Goal: Task Accomplishment & Management: Complete application form

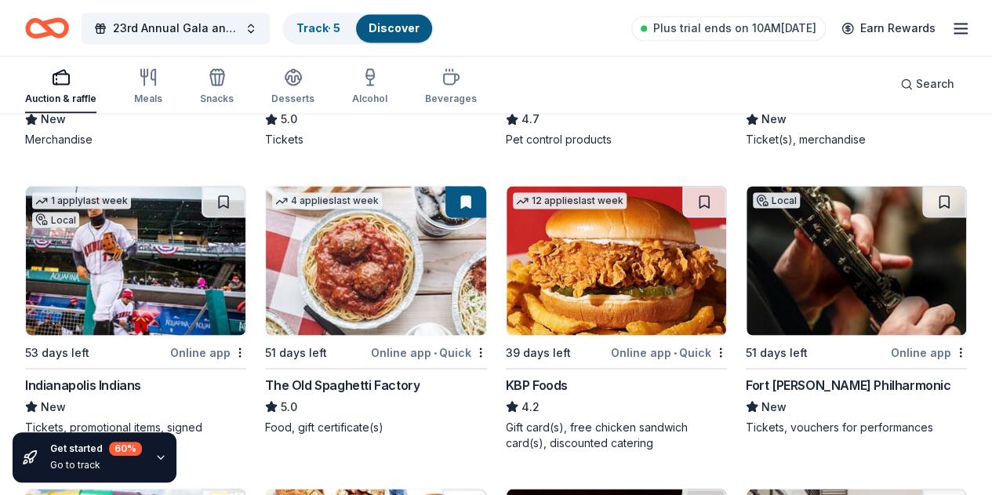
scroll to position [1377, 0]
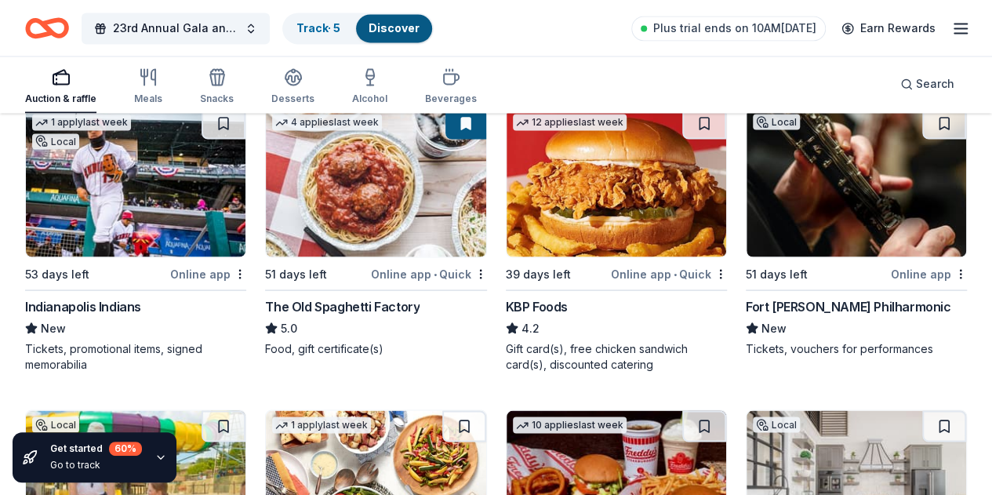
click at [507, 410] on img at bounding box center [617, 484] width 220 height 149
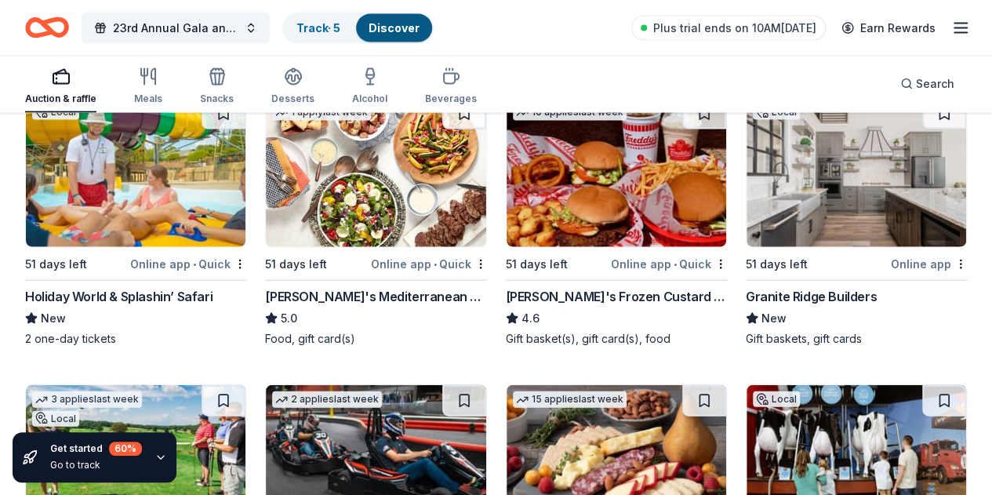
scroll to position [1691, 0]
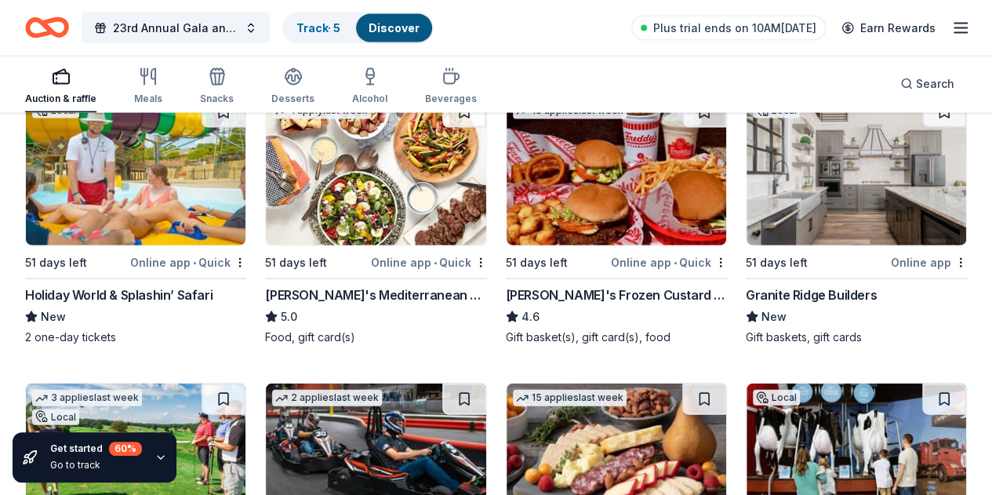
click at [266, 383] on img at bounding box center [376, 457] width 220 height 149
click at [507, 383] on img at bounding box center [617, 457] width 220 height 149
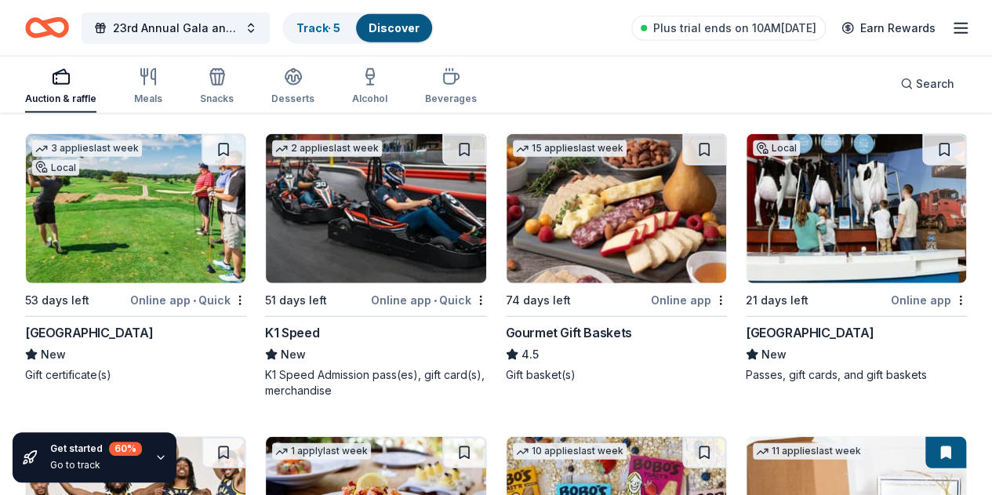
scroll to position [1978, 0]
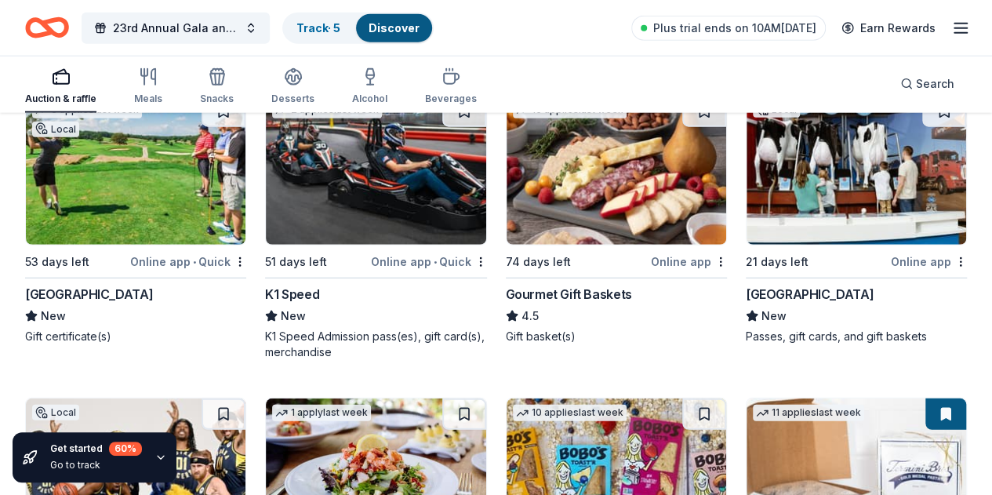
click at [507, 398] on img at bounding box center [617, 472] width 220 height 149
click at [746, 398] on img at bounding box center [856, 472] width 220 height 149
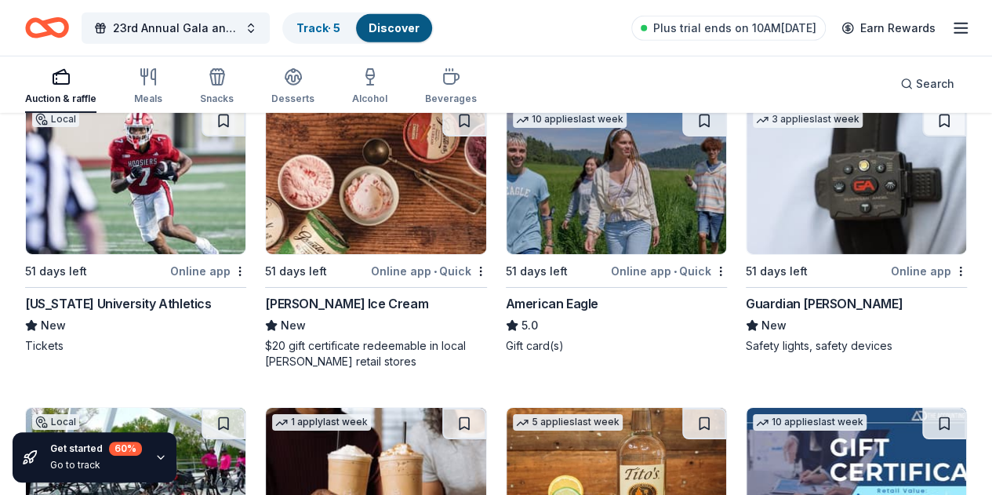
scroll to position [2606, 0]
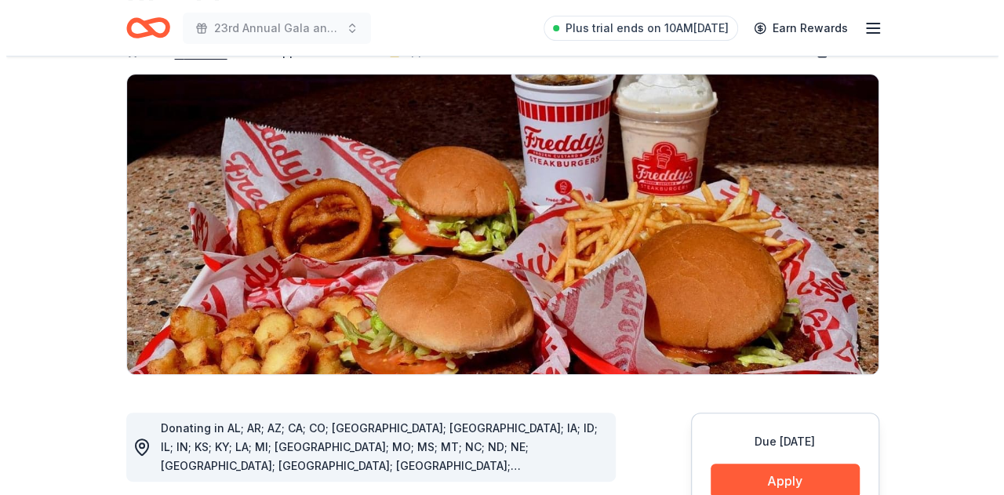
scroll to position [314, 0]
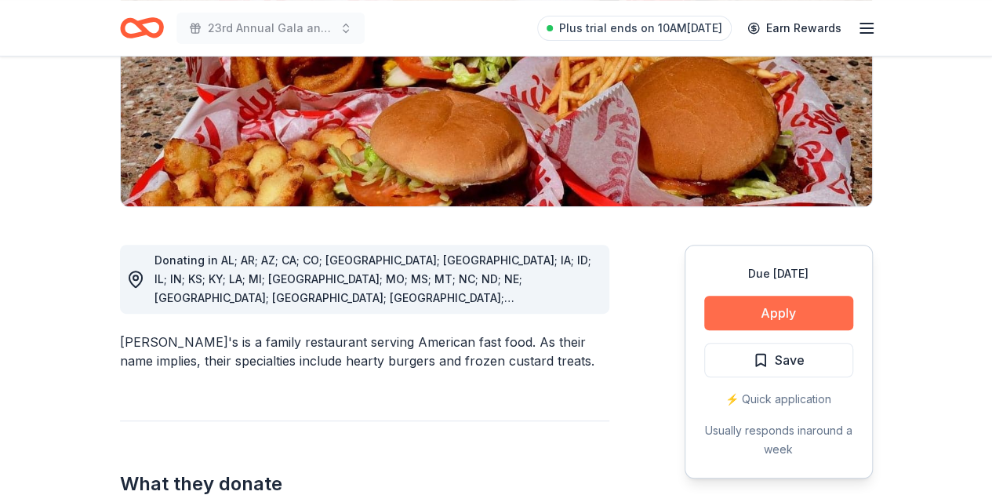
click at [795, 296] on button "Apply" at bounding box center [778, 313] width 149 height 35
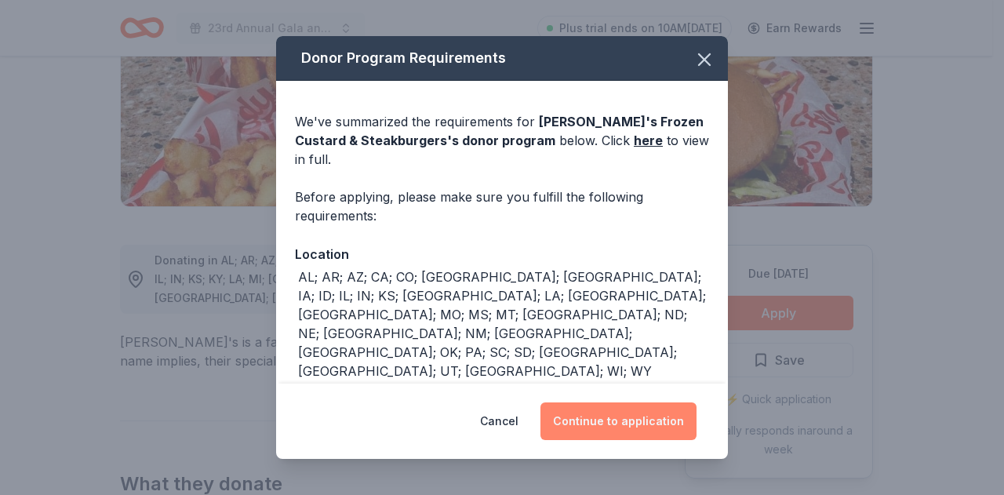
click at [630, 426] on button "Continue to application" at bounding box center [618, 421] width 156 height 38
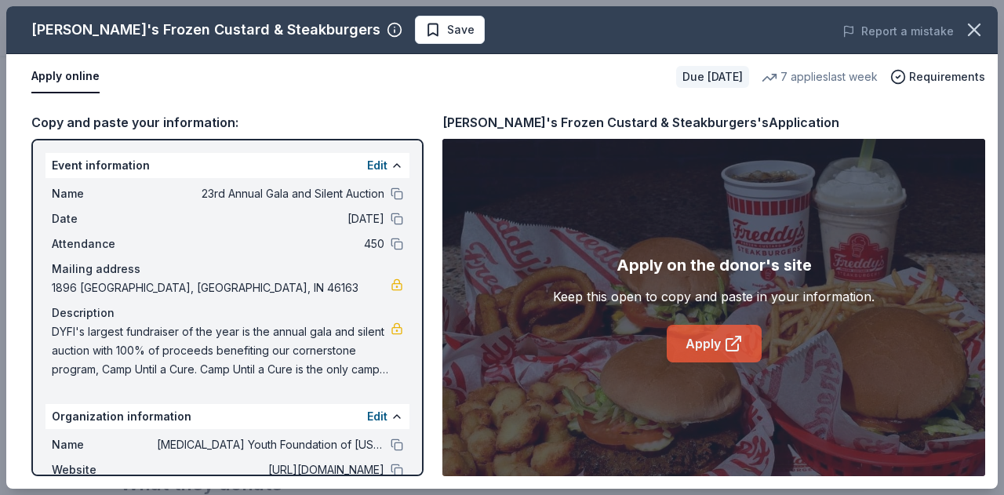
click at [713, 344] on link "Apply" at bounding box center [714, 344] width 95 height 38
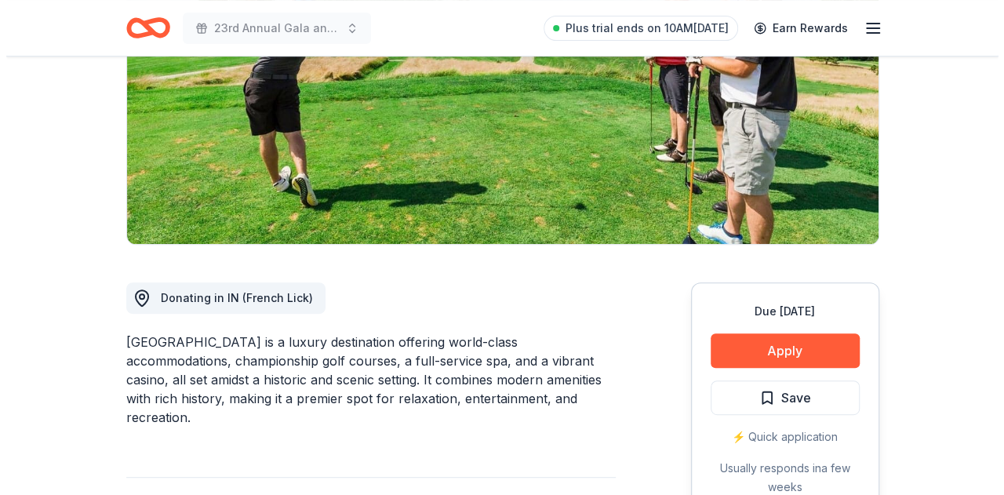
scroll to position [235, 0]
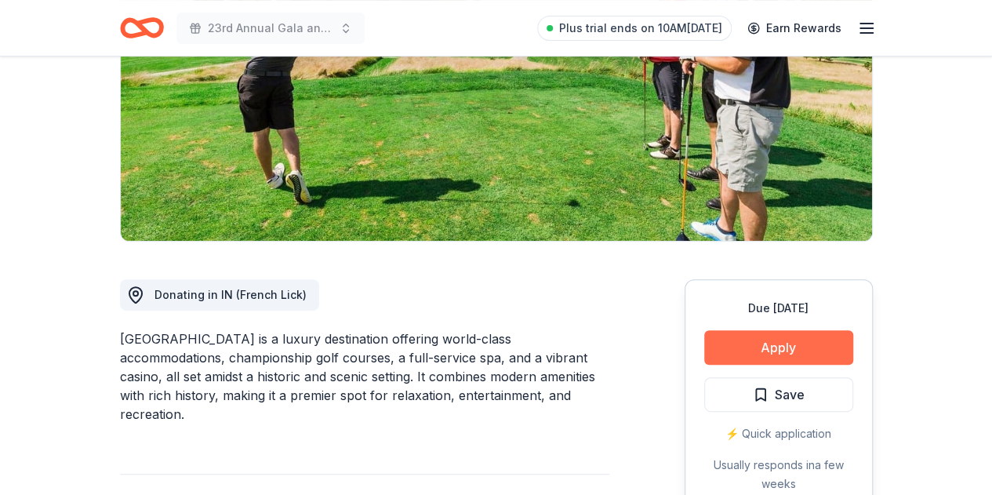
click at [760, 336] on button "Apply" at bounding box center [778, 347] width 149 height 35
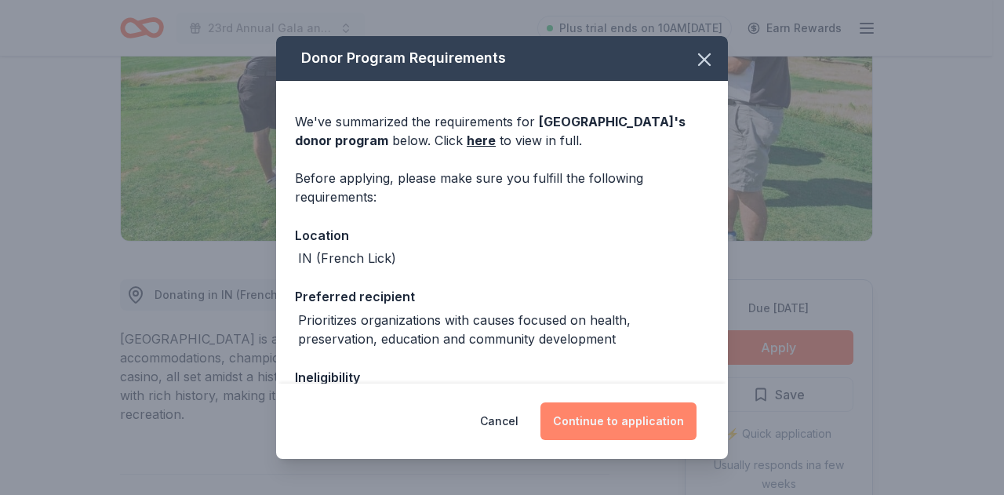
click at [637, 418] on button "Continue to application" at bounding box center [618, 421] width 156 height 38
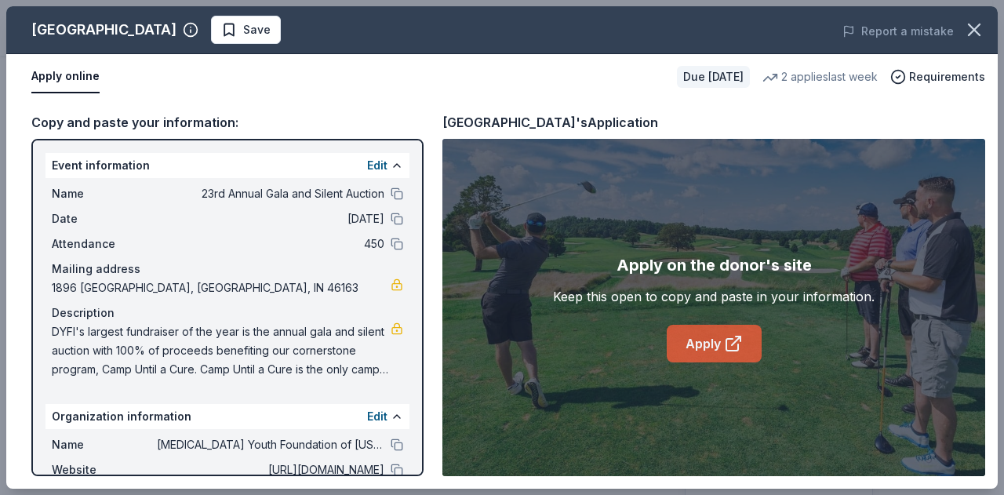
click at [717, 343] on link "Apply" at bounding box center [714, 344] width 95 height 38
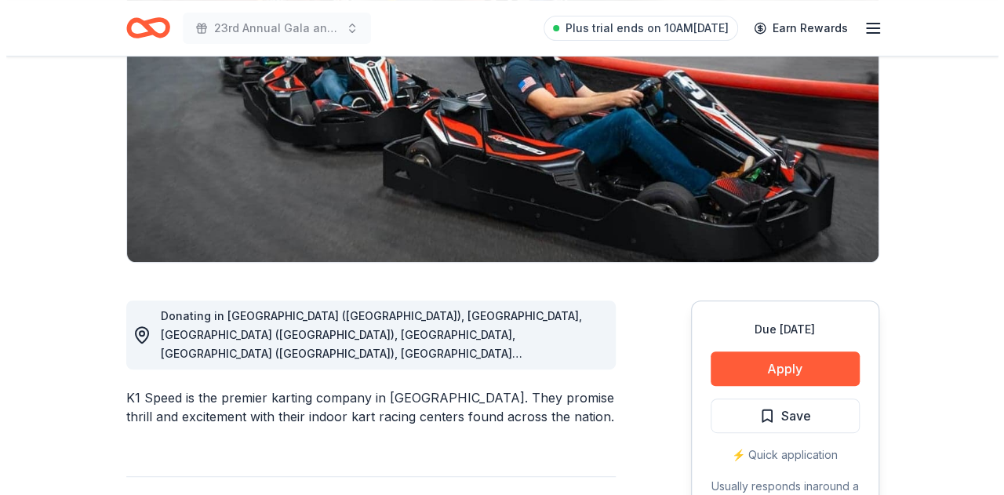
scroll to position [314, 0]
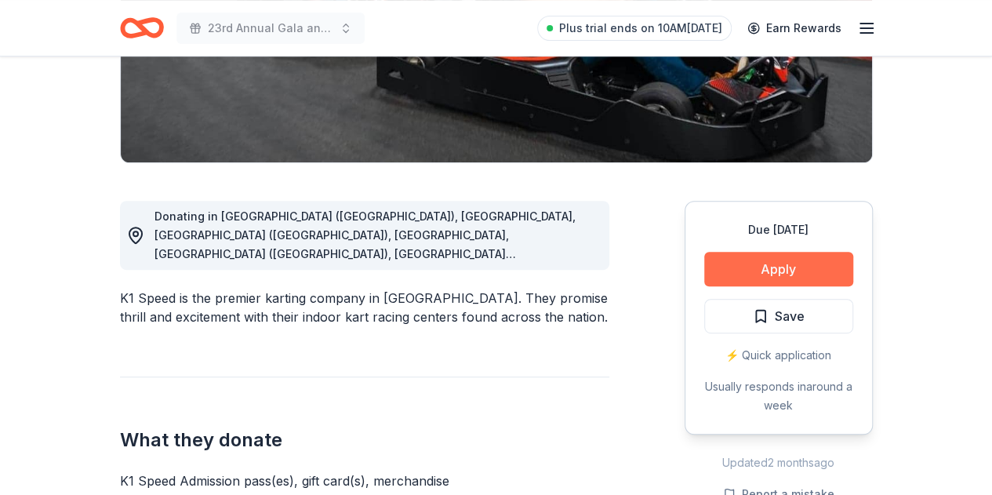
click at [765, 263] on button "Apply" at bounding box center [778, 269] width 149 height 35
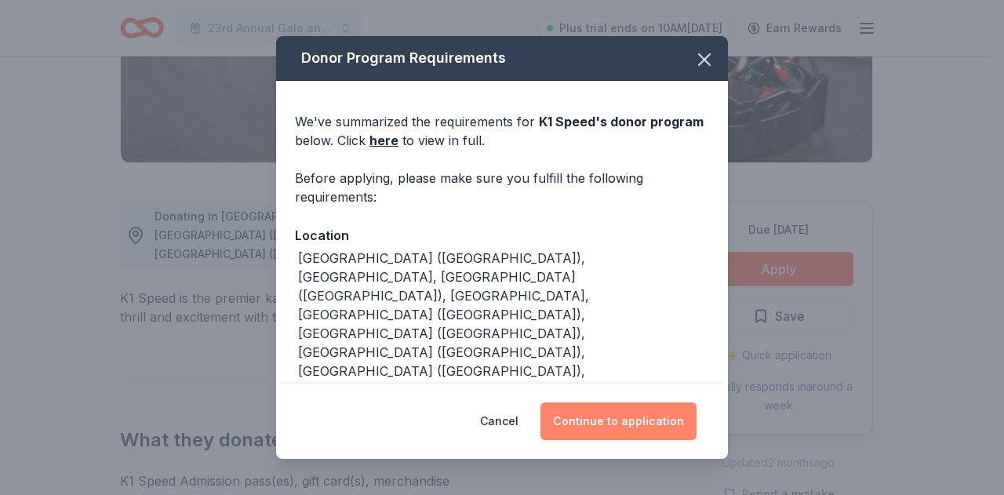
click at [600, 418] on button "Continue to application" at bounding box center [618, 421] width 156 height 38
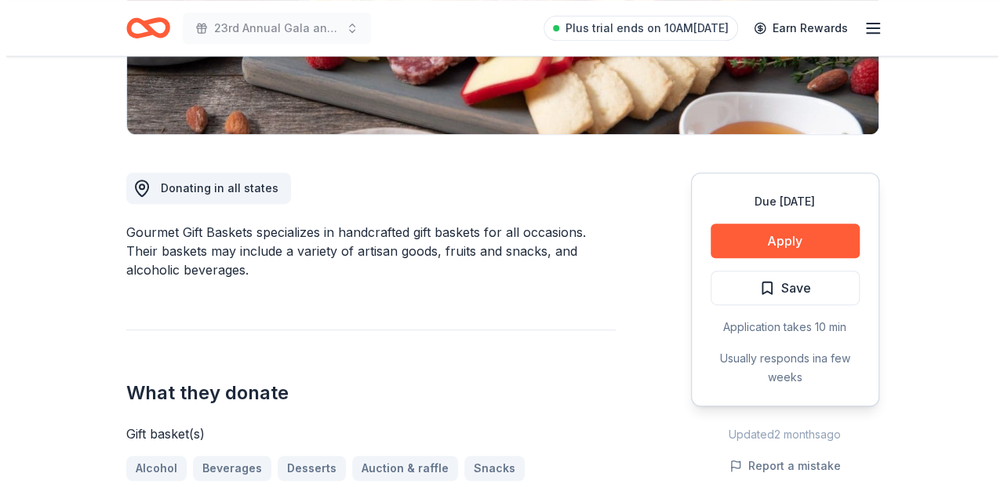
scroll to position [392, 0]
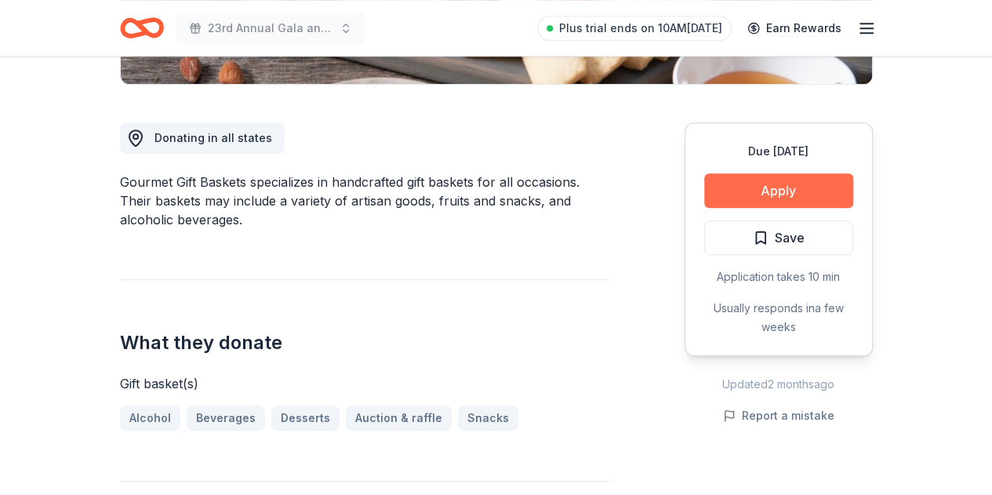
click at [754, 188] on button "Apply" at bounding box center [778, 190] width 149 height 35
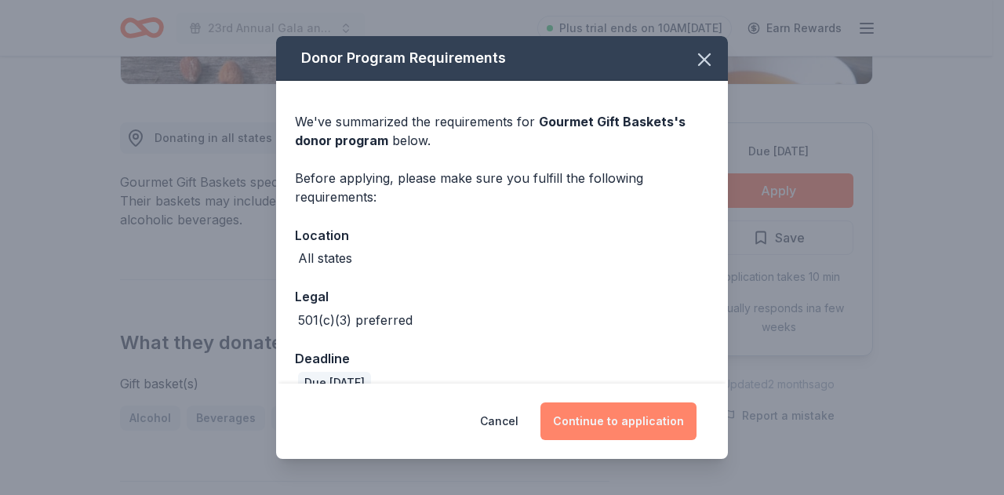
click at [594, 416] on button "Continue to application" at bounding box center [618, 421] width 156 height 38
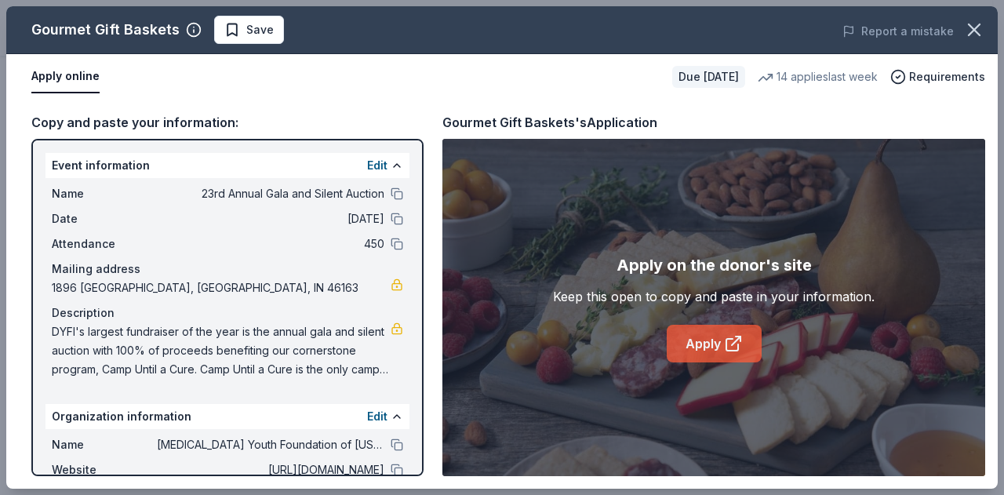
click at [710, 343] on link "Apply" at bounding box center [714, 344] width 95 height 38
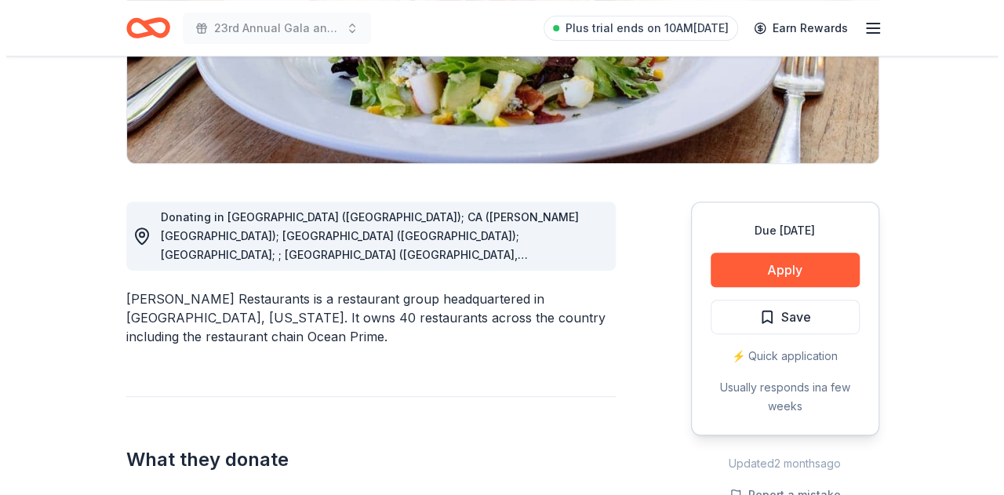
scroll to position [314, 0]
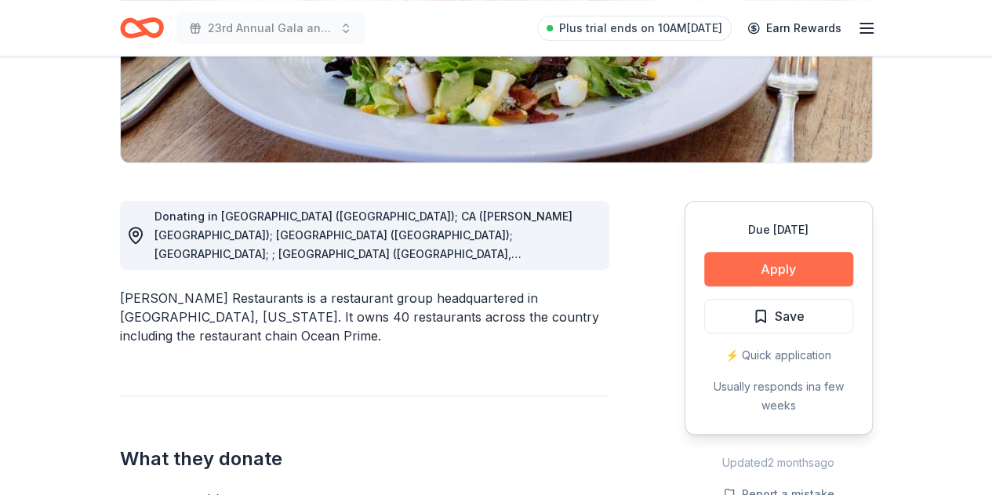
click at [750, 273] on button "Apply" at bounding box center [778, 269] width 149 height 35
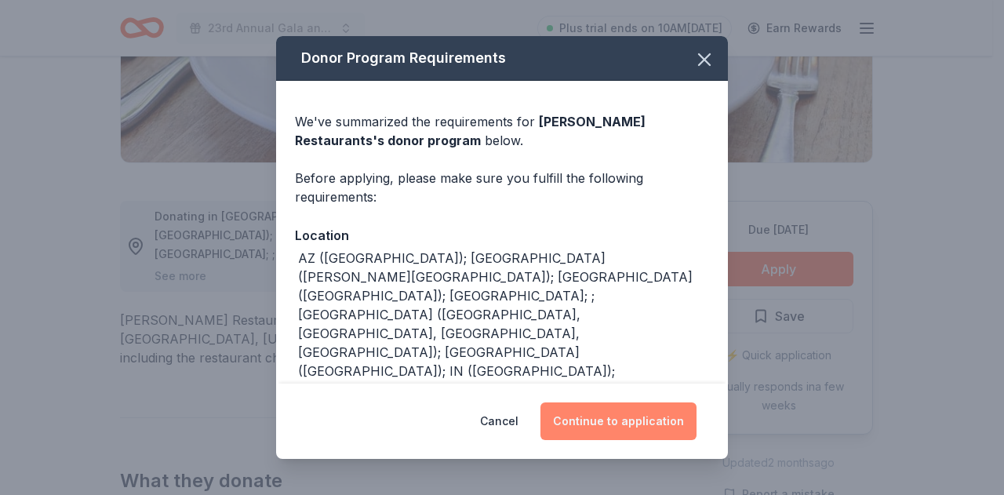
click at [611, 427] on button "Continue to application" at bounding box center [618, 421] width 156 height 38
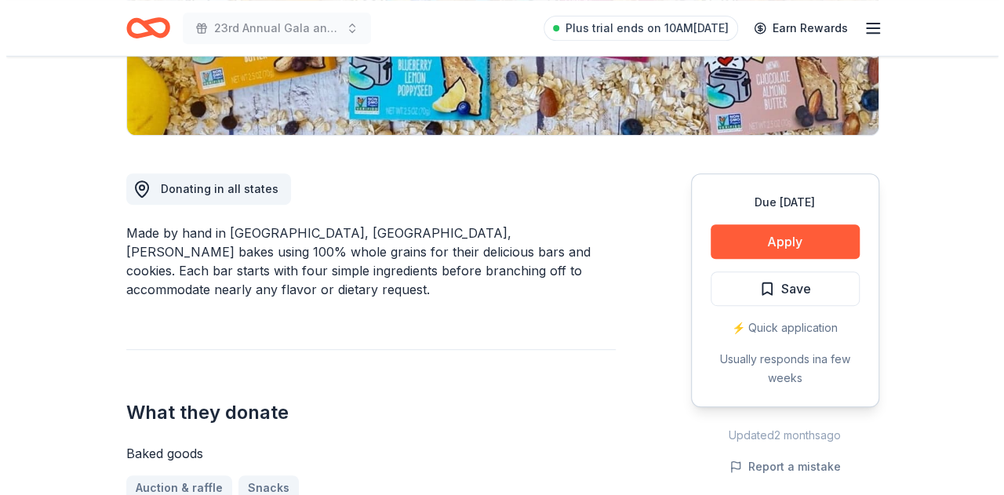
scroll to position [314, 0]
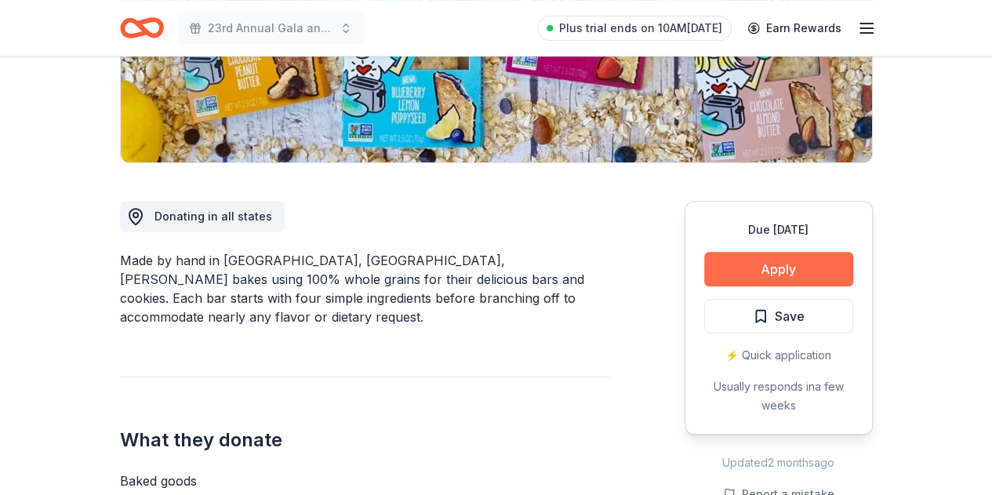
click at [795, 277] on button "Apply" at bounding box center [778, 269] width 149 height 35
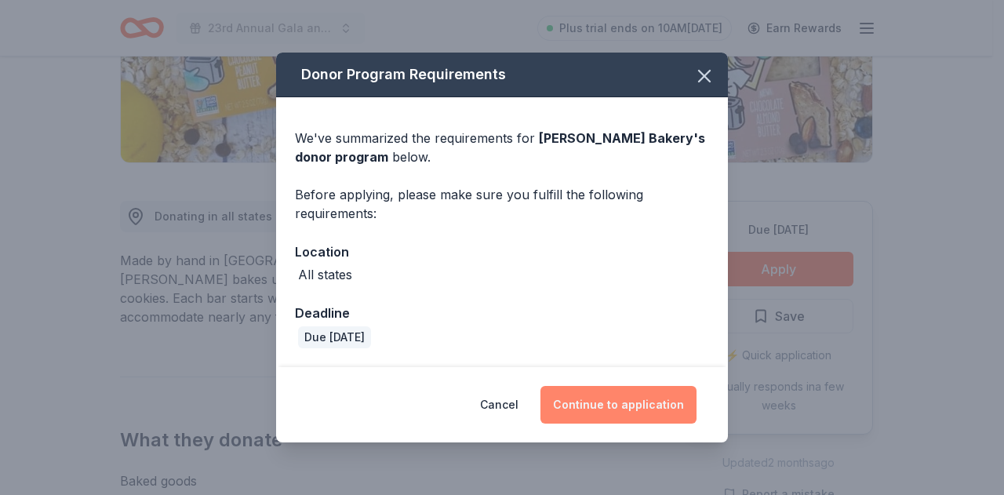
click at [593, 399] on button "Continue to application" at bounding box center [618, 405] width 156 height 38
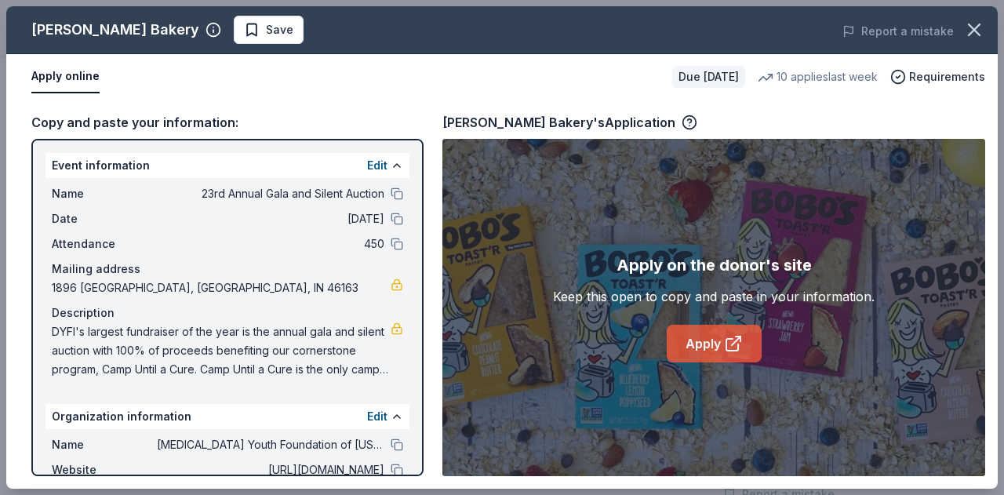
click at [717, 335] on link "Apply" at bounding box center [714, 344] width 95 height 38
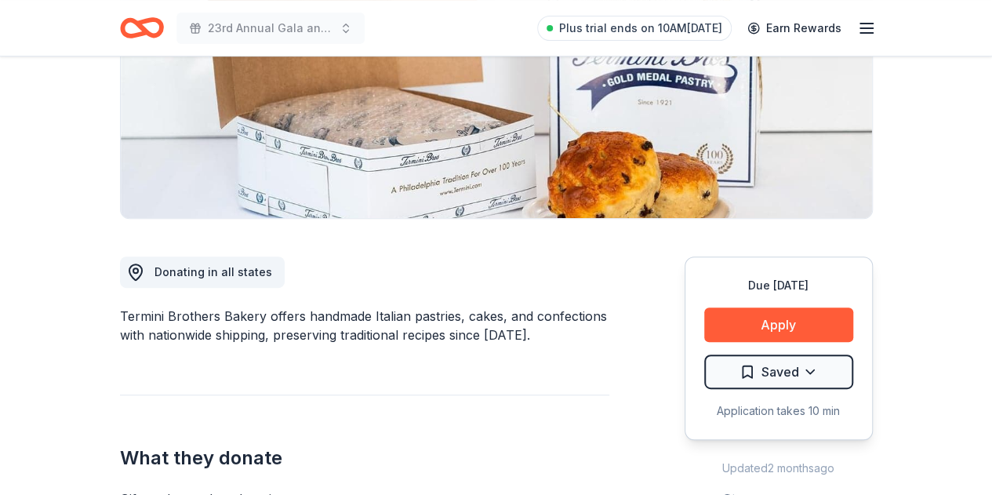
scroll to position [235, 0]
